Goal: Task Accomplishment & Management: Use online tool/utility

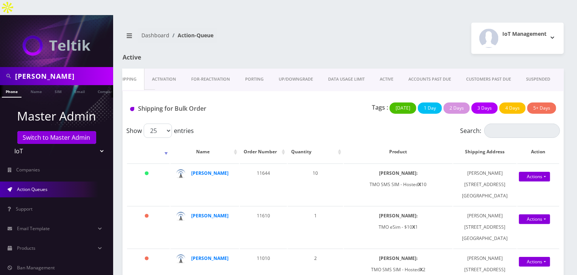
scroll to position [0, 20]
click at [318, 91] on div "Shipping for Bulk Order Tags : Today 1 Day 2 Days 3 Days 4 Days 5+ Days" at bounding box center [342, 107] width 441 height 32
click at [43, 144] on select "Teltik Production My Link Mobile VennMobile Unlimited Advanced LTE Rexing Inc D…" at bounding box center [57, 151] width 96 height 14
select select "1"
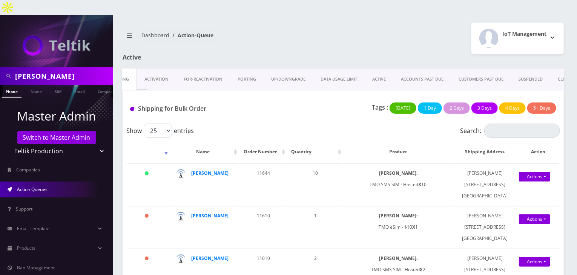
click at [9, 144] on select "Teltik Production My Link Mobile VennMobile Unlimited Advanced LTE Rexing Inc D…" at bounding box center [57, 151] width 96 height 14
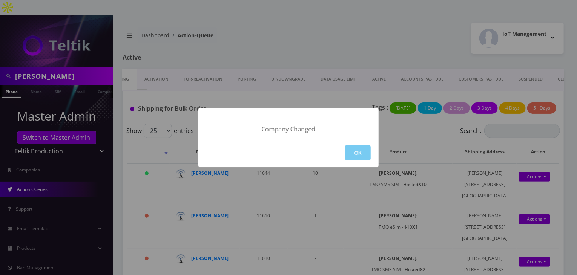
click at [364, 151] on button "OK" at bounding box center [358, 152] width 26 height 15
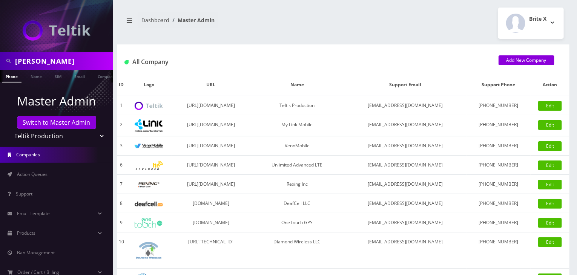
drag, startPoint x: 60, startPoint y: 61, endPoint x: 0, endPoint y: 59, distance: 60.3
click at [0, 59] on div "[PERSON_NAME]" at bounding box center [56, 61] width 113 height 18
type input "gedaliah"
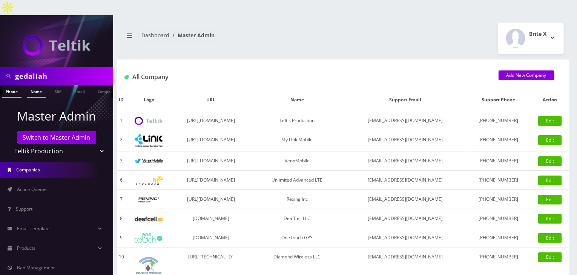
click at [39, 85] on link "Name" at bounding box center [36, 91] width 19 height 12
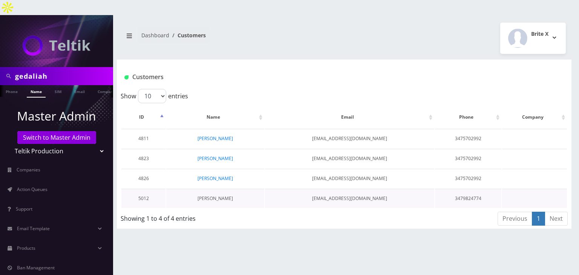
click at [220, 195] on link "Gedaliah messinger" at bounding box center [214, 198] width 35 height 6
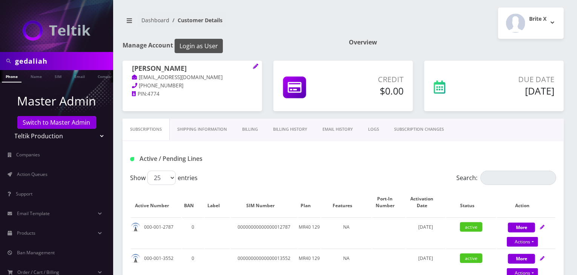
click at [210, 44] on button "Login as User" at bounding box center [198, 46] width 48 height 14
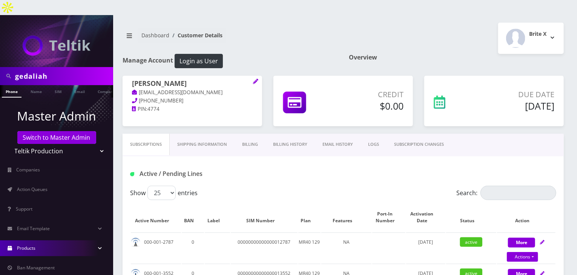
click at [36, 240] on link "Products" at bounding box center [56, 248] width 113 height 16
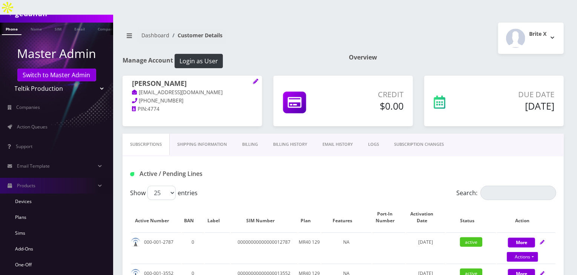
scroll to position [125, 0]
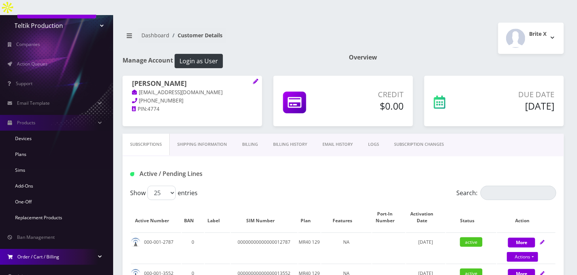
click at [48, 249] on link "Order / Cart / Billing" at bounding box center [56, 257] width 113 height 16
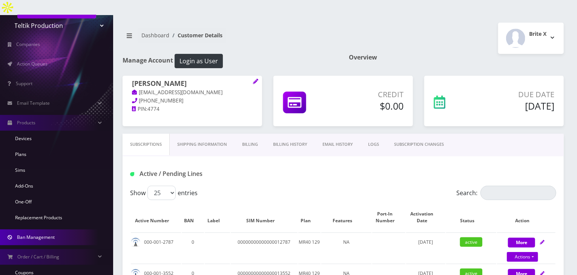
scroll to position [222, 0]
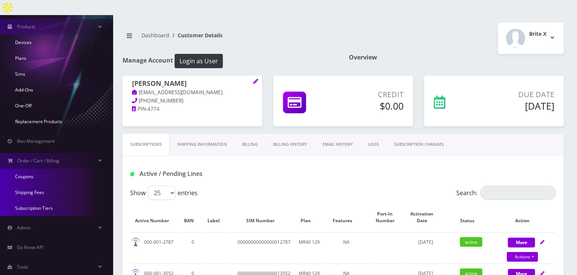
click at [48, 169] on link "Coupons" at bounding box center [56, 177] width 113 height 16
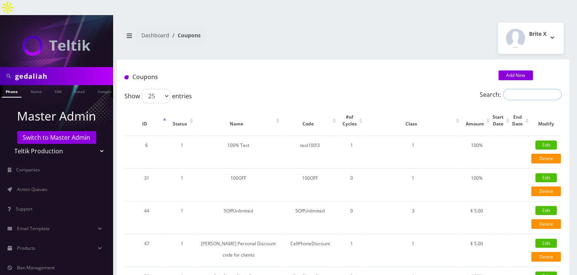
click at [509, 89] on input "Search:" at bounding box center [532, 94] width 59 height 11
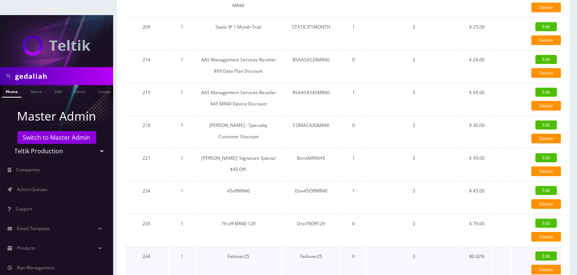
scroll to position [333, 0]
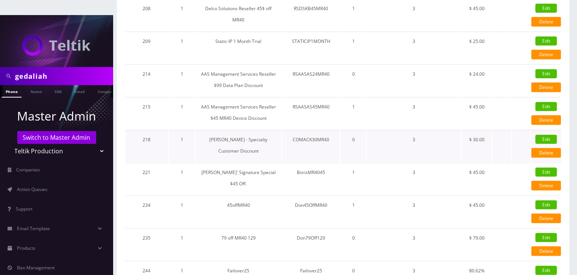
type input "MR40"
drag, startPoint x: 294, startPoint y: 122, endPoint x: 321, endPoint y: 121, distance: 27.1
click at [321, 130] on td "COMACK30MR40" at bounding box center [311, 146] width 58 height 32
click at [286, 130] on td "COMACK30MR40" at bounding box center [311, 146] width 58 height 32
drag, startPoint x: 289, startPoint y: 121, endPoint x: 333, endPoint y: 122, distance: 43.7
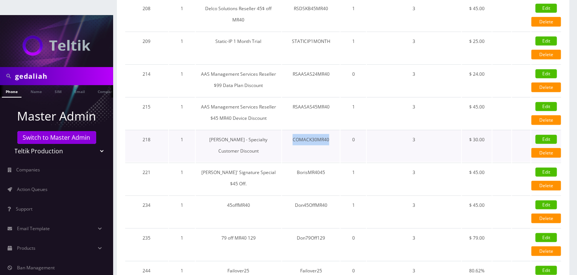
click at [333, 130] on td "COMACK30MR40" at bounding box center [311, 146] width 58 height 32
copy td "COMACK30MR40"
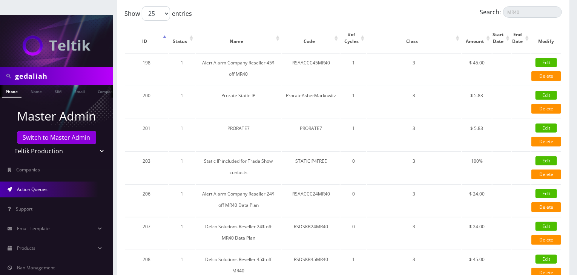
click at [44, 186] on span "Action Queues" at bounding box center [32, 189] width 31 height 6
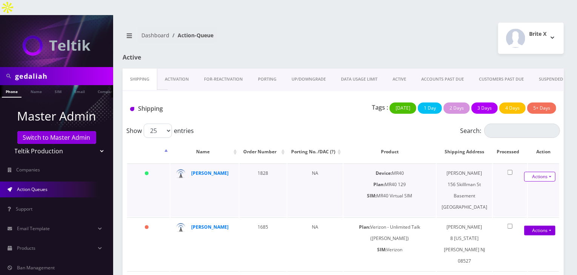
click at [545, 172] on link "Actions" at bounding box center [539, 177] width 31 height 10
click at [520, 185] on link "Shipped" at bounding box center [531, 190] width 60 height 11
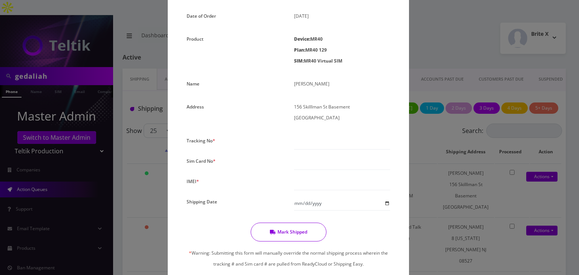
scroll to position [125, 0]
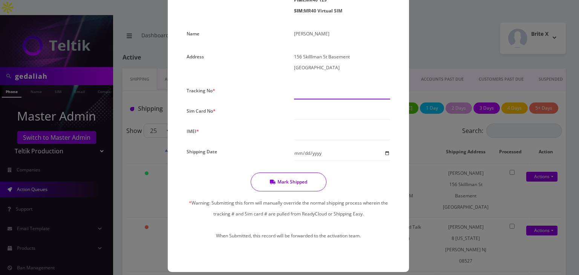
click at [311, 89] on input "text" at bounding box center [342, 92] width 96 height 14
type input "00000000000000"
drag, startPoint x: 302, startPoint y: 108, endPoint x: 326, endPoint y: 122, distance: 27.7
click at [302, 108] on input "text" at bounding box center [342, 113] width 96 height 14
type input "00000000000000011215"
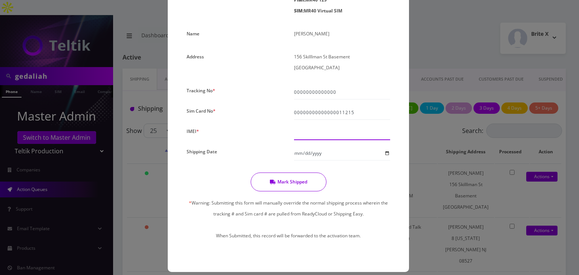
click at [311, 135] on input "text" at bounding box center [342, 133] width 96 height 14
click at [352, 113] on input "00000000000000011215" at bounding box center [342, 113] width 96 height 14
drag, startPoint x: 356, startPoint y: 113, endPoint x: 247, endPoint y: 113, distance: 108.5
click at [247, 113] on div "Order No. 1828 Date of Order [DATE] Product Device: MR40 Plan: MR40 129 SIM: MR…" at bounding box center [288, 95] width 215 height 316
click at [318, 115] on input "text" at bounding box center [342, 113] width 96 height 14
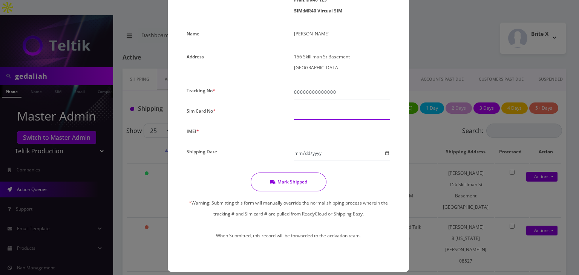
paste input "0000000000000000"
type input "0000000000000000"
click at [317, 133] on input "text" at bounding box center [342, 133] width 96 height 14
paste input "000000000000000"
type input "000000000000000"
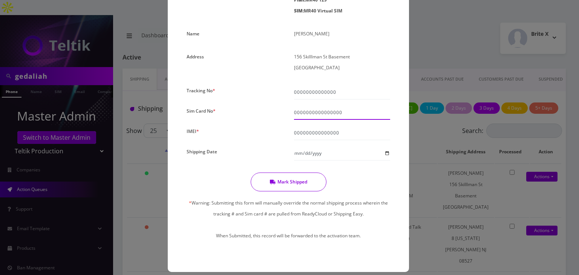
click at [350, 113] on input "0000000000000000" at bounding box center [342, 113] width 96 height 14
type input "0"
paste input "0000000000000000"
type input "00000000000000011465"
click at [344, 133] on input "000000000000000" at bounding box center [342, 133] width 96 height 14
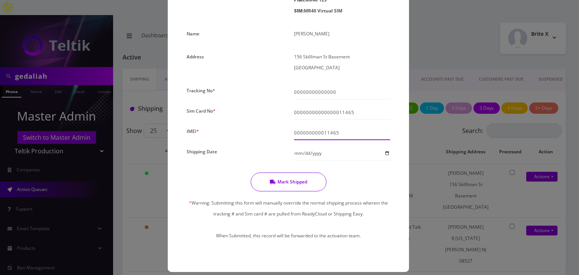
type input "000000000011465"
click at [385, 153] on input "Shipping Date" at bounding box center [342, 153] width 96 height 14
type input "[DATE]"
click at [296, 180] on button "Mark Shipped" at bounding box center [289, 182] width 76 height 19
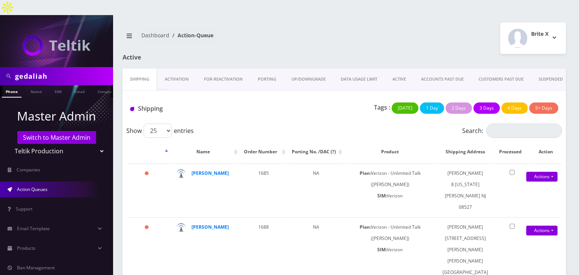
click at [72, 144] on select "Teltik Production My Link Mobile VennMobile Unlimited Advanced LTE [PERSON_NAME…" at bounding box center [57, 151] width 96 height 14
select select "13"
click at [9, 144] on select "Teltik Production My Link Mobile VennMobile Unlimited Advanced LTE [PERSON_NAME…" at bounding box center [57, 151] width 96 height 14
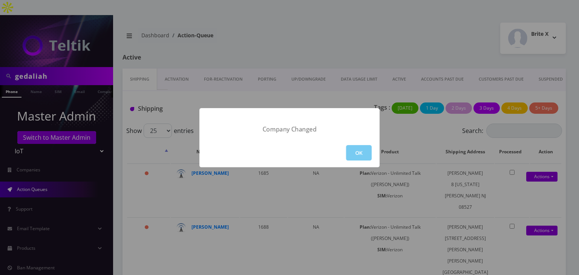
click at [361, 147] on button "OK" at bounding box center [359, 152] width 26 height 15
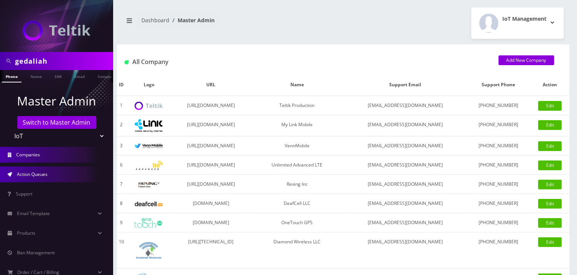
click at [44, 171] on span "Action Queues" at bounding box center [32, 174] width 31 height 6
